Goal: Navigation & Orientation: Find specific page/section

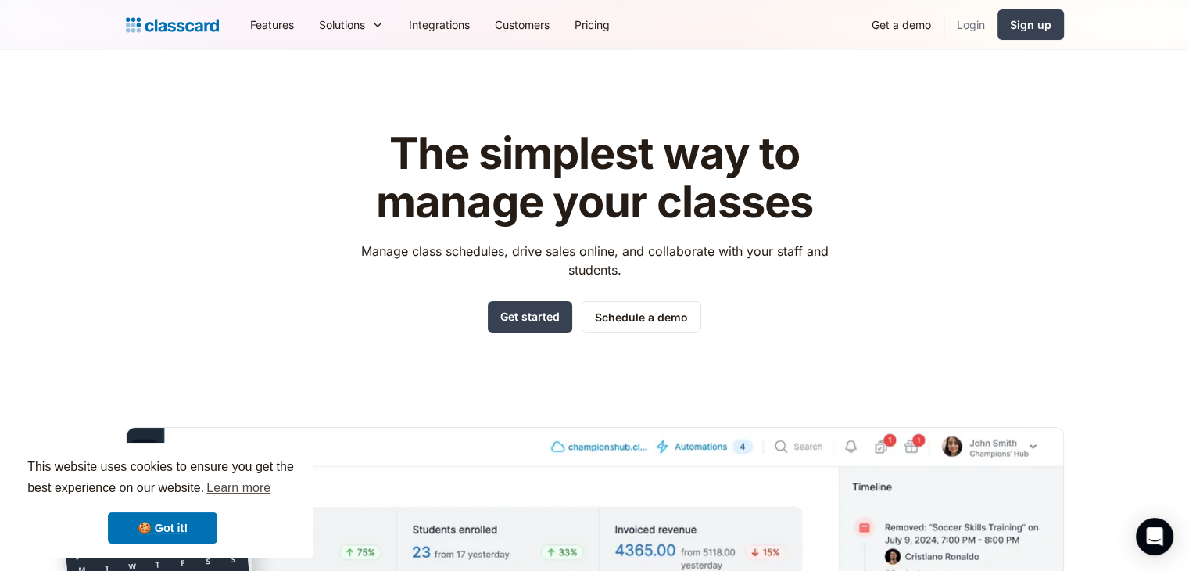
click at [976, 29] on link "Login" at bounding box center [970, 24] width 53 height 35
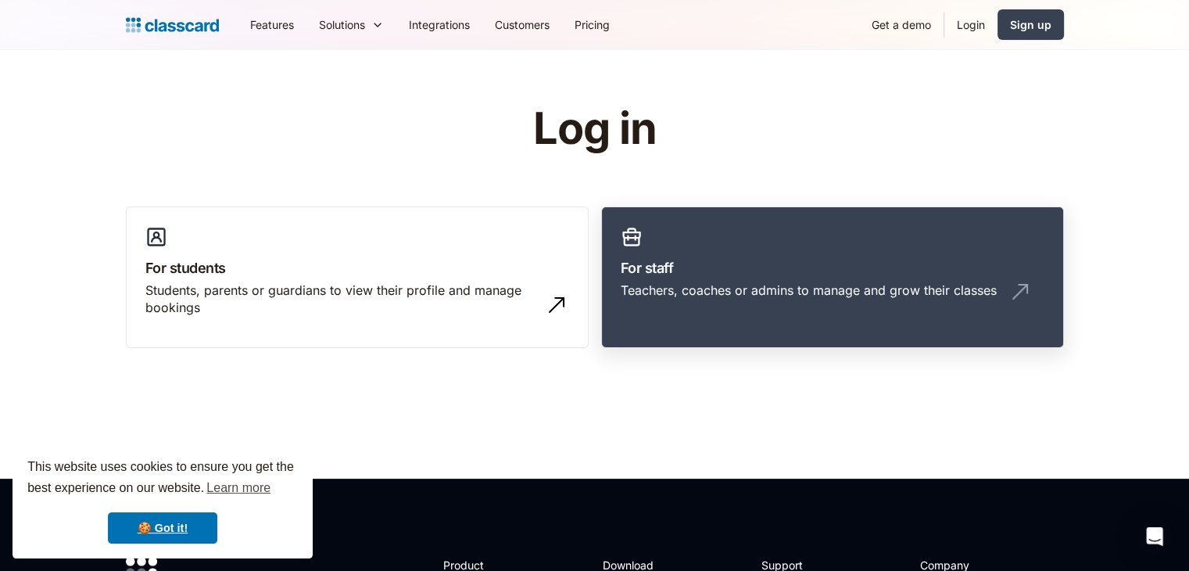
click at [727, 267] on h3 "For staff" at bounding box center [833, 267] width 424 height 21
